Goal: Information Seeking & Learning: Learn about a topic

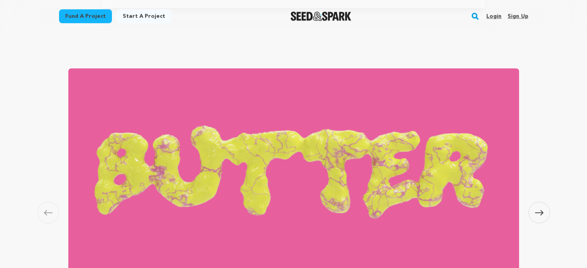
scroll to position [232, 0]
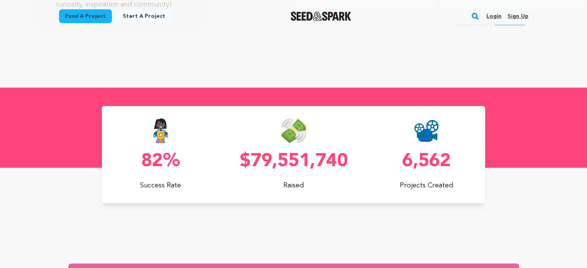
click at [84, 17] on link "Fund a project" at bounding box center [85, 16] width 53 height 14
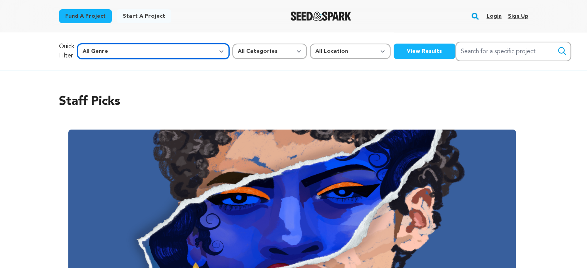
click at [156, 48] on select "All Genre Action Adventure Afrobeat Alternative Ambient Animation Bebop Big Ban…" at bounding box center [153, 51] width 152 height 15
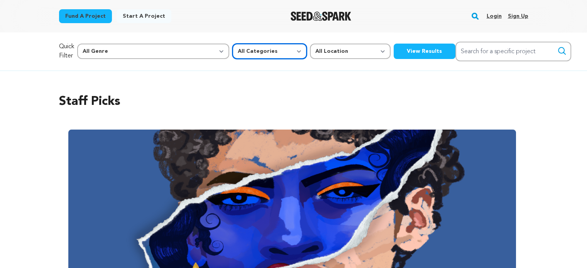
click at [233, 54] on select "All Categories Film Feature Film Short Series Music Video Comics Artist Residen…" at bounding box center [270, 51] width 75 height 15
